Goal: Information Seeking & Learning: Learn about a topic

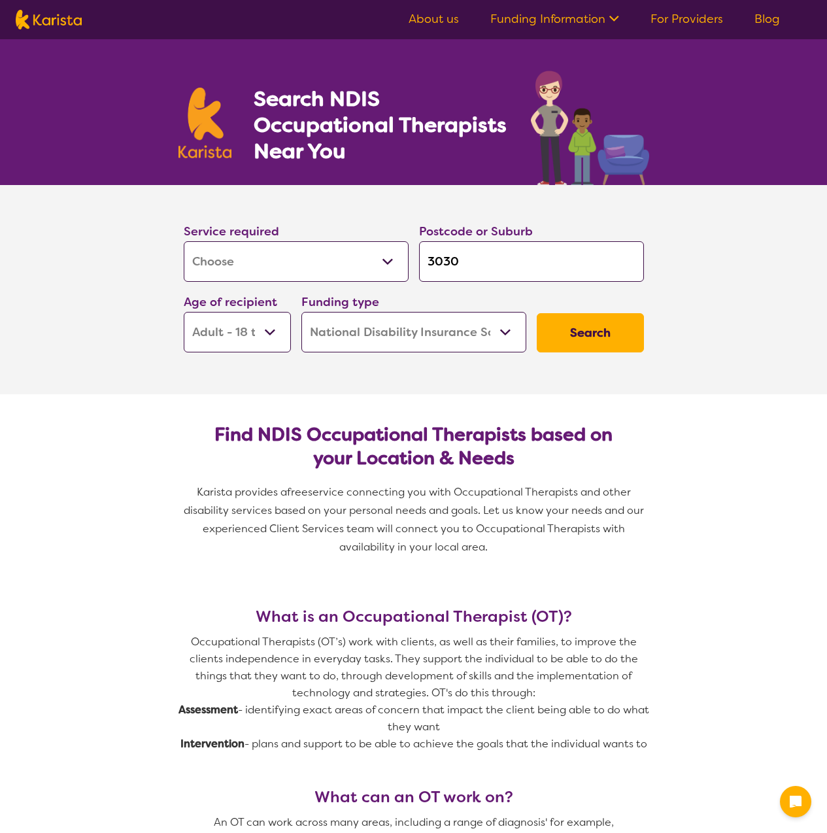
select select "[MEDICAL_DATA]"
select select "AD"
select select "NDIS"
select select "[MEDICAL_DATA]"
select select "AD"
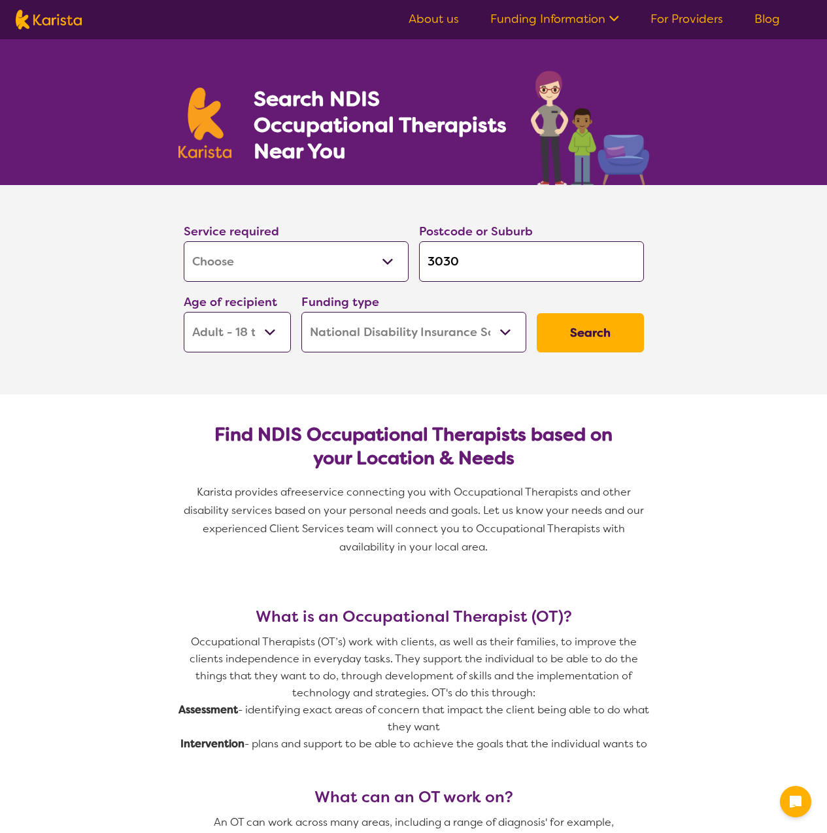
select select "NDIS"
click at [338, 253] on select "Allied Health Assistant Assessment ([MEDICAL_DATA] or [MEDICAL_DATA]) Behaviour…" at bounding box center [296, 261] width 225 height 41
drag, startPoint x: 338, startPoint y: 253, endPoint x: 345, endPoint y: 253, distance: 7.2
click at [343, 253] on select "Allied Health Assistant Assessment ([MEDICAL_DATA] or [MEDICAL_DATA]) Behaviour…" at bounding box center [296, 261] width 225 height 41
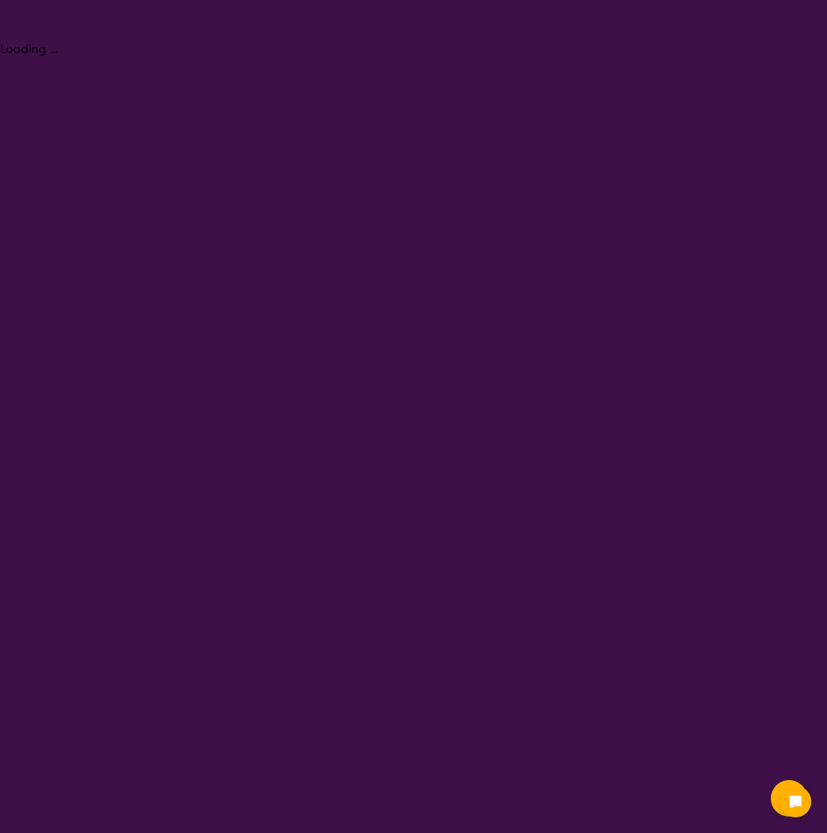
select select "[MEDICAL_DATA]"
select select "AD"
select select "NDIS"
select select "[MEDICAL_DATA]"
select select "AD"
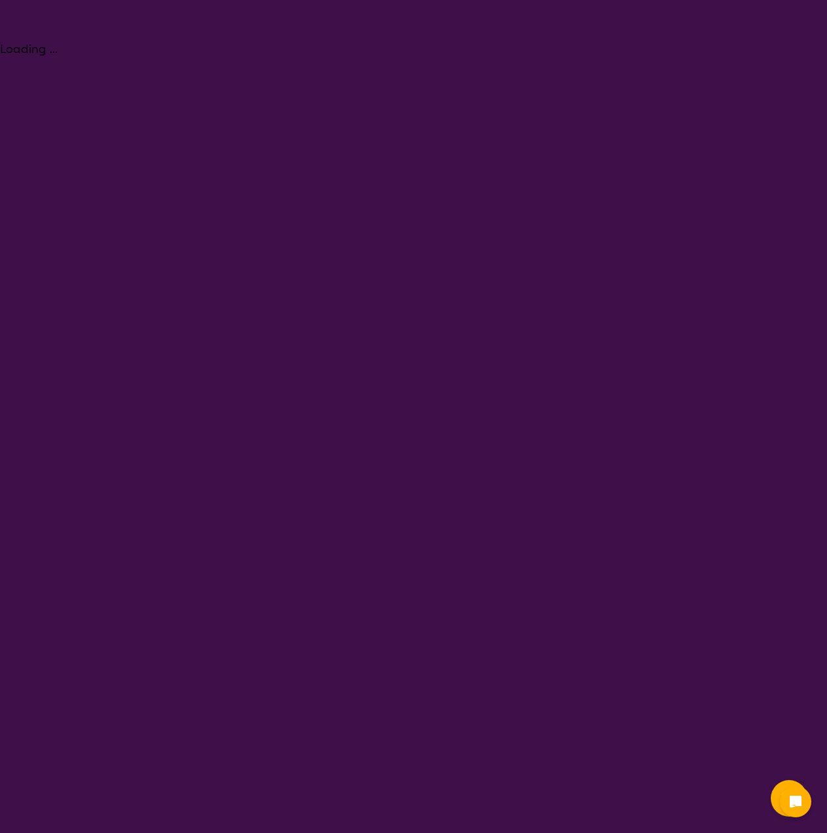
select select "NDIS"
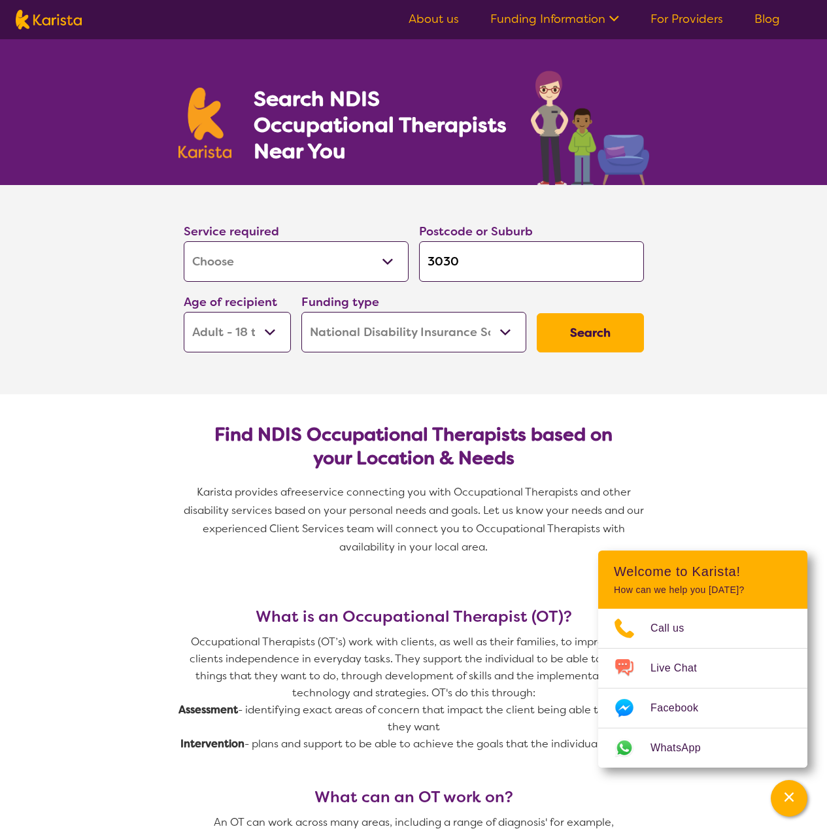
click at [505, 263] on input "3030" at bounding box center [531, 261] width 225 height 41
click at [316, 373] on section "Service required Allied Health Assistant Assessment ([MEDICAL_DATA] or [MEDICAL…" at bounding box center [413, 289] width 523 height 209
click at [561, 332] on button "Search" at bounding box center [590, 332] width 107 height 39
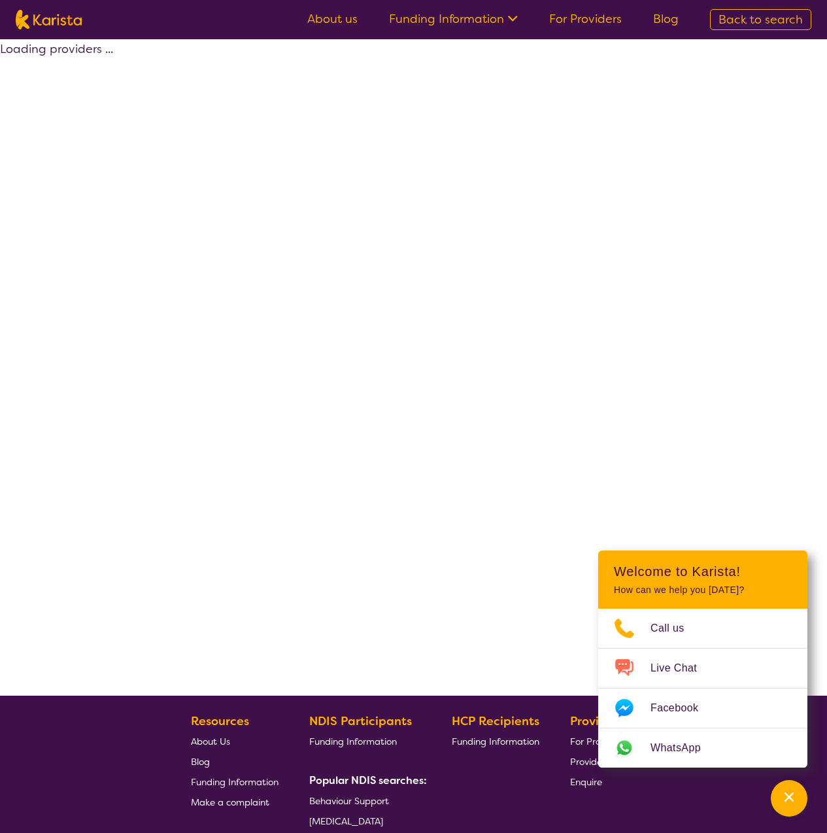
select select "by_score"
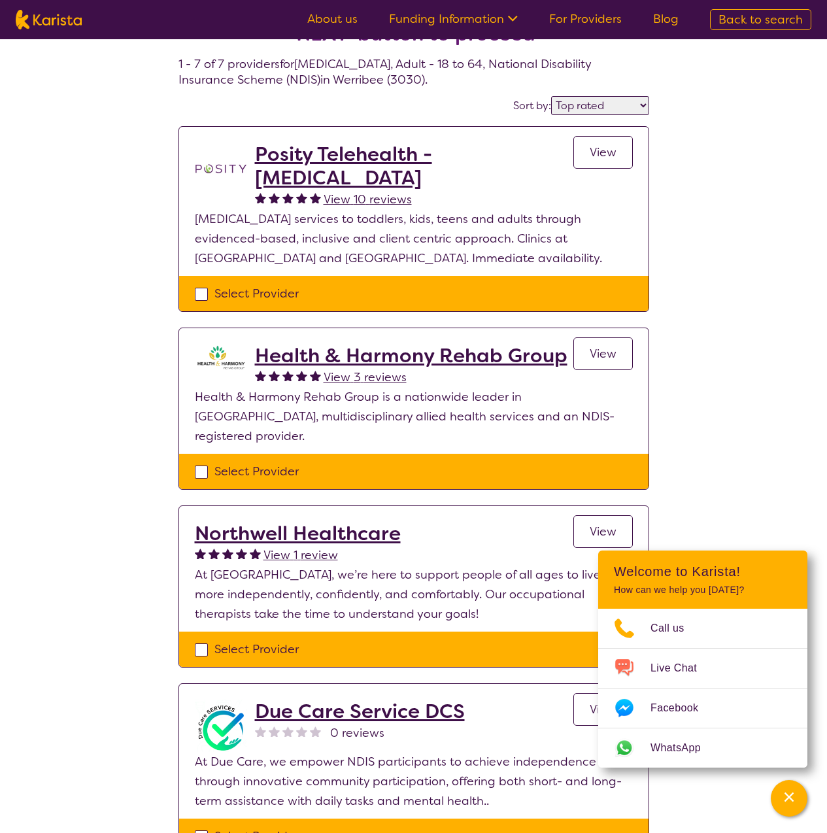
scroll to position [65, 0]
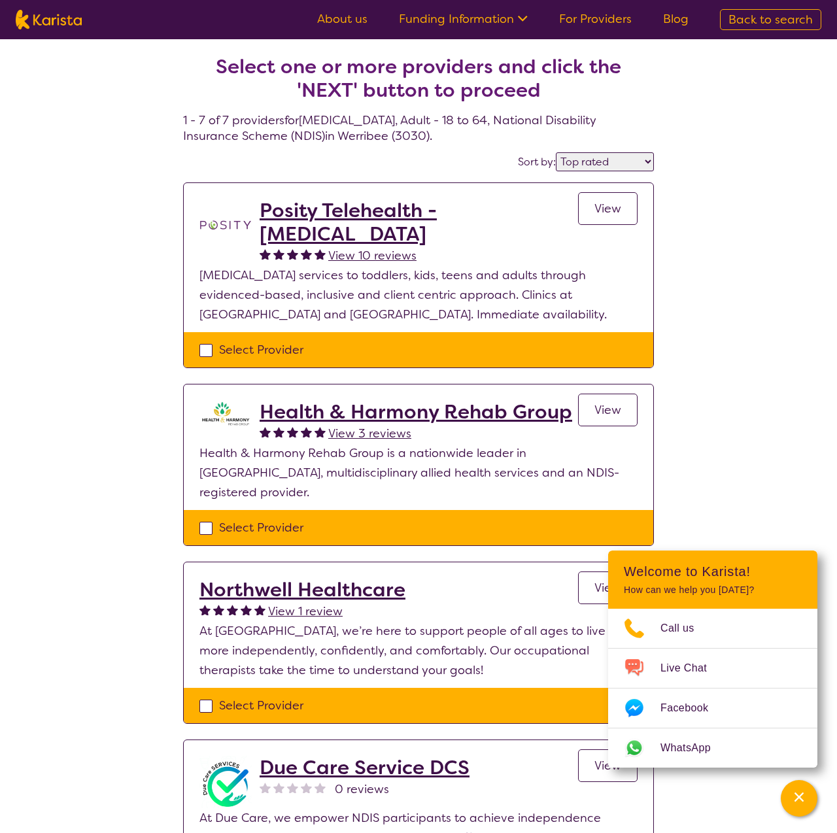
select select "[MEDICAL_DATA]"
select select "AD"
select select "NDIS"
select select "[MEDICAL_DATA]"
select select "AD"
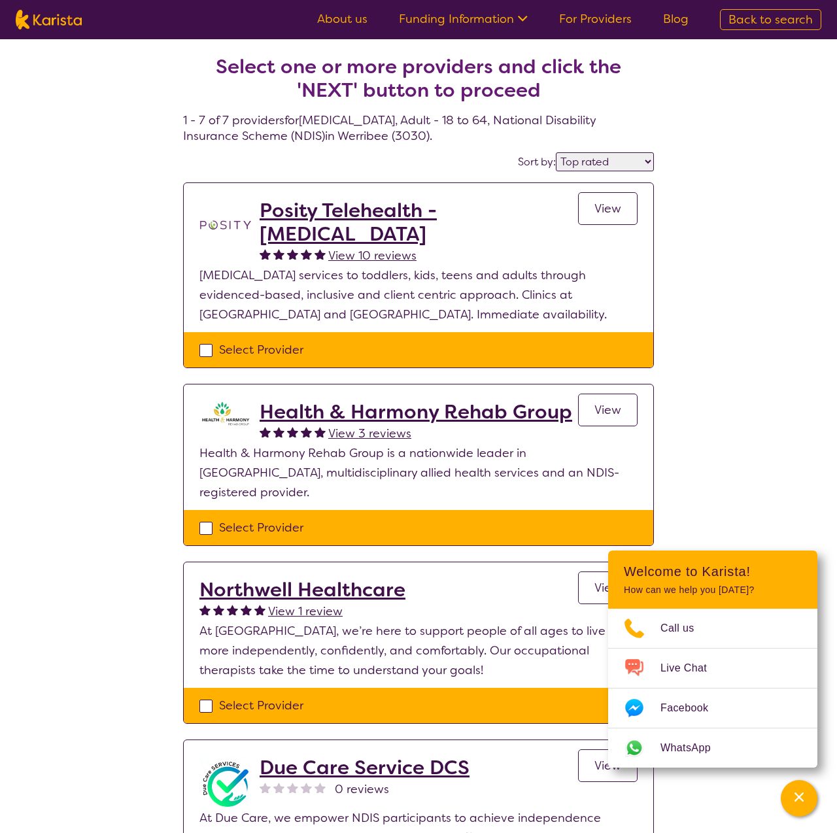
select select "NDIS"
